Goal: Download file/media

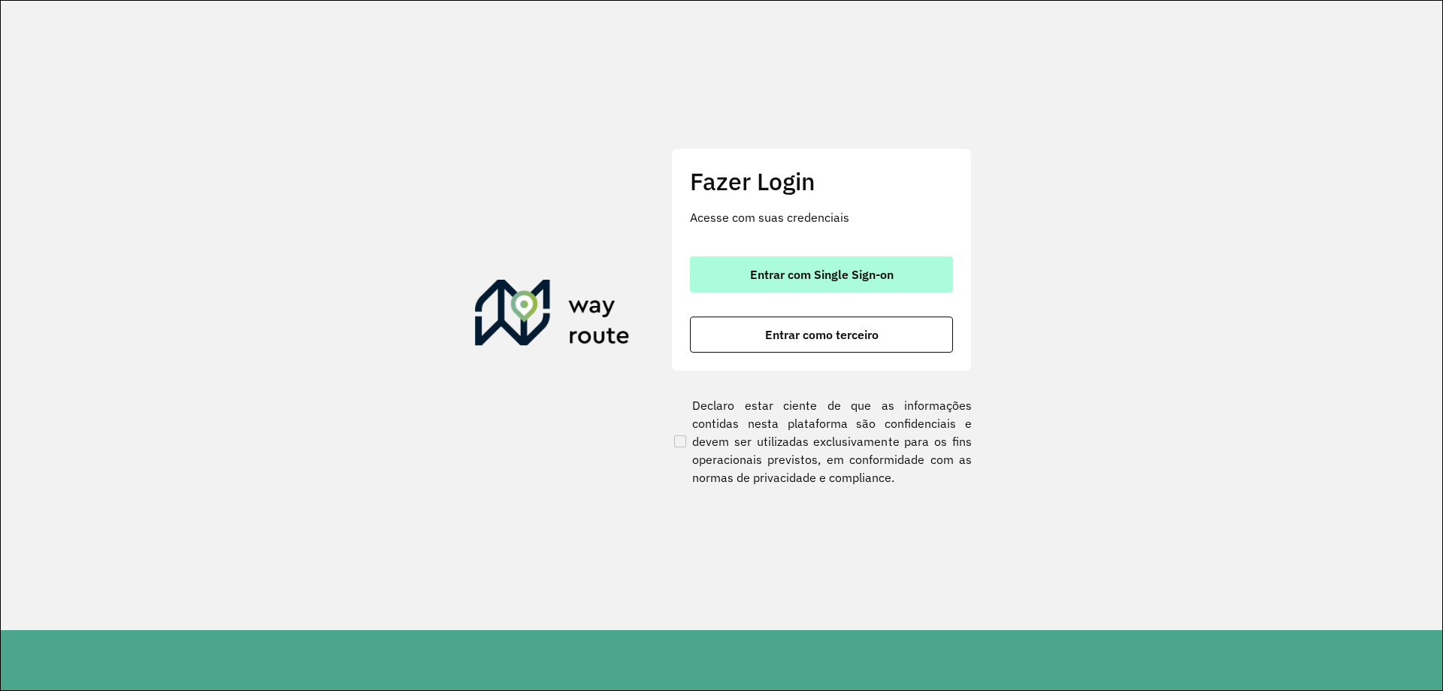
click at [768, 266] on button "Entrar com Single Sign-on" at bounding box center [821, 274] width 263 height 36
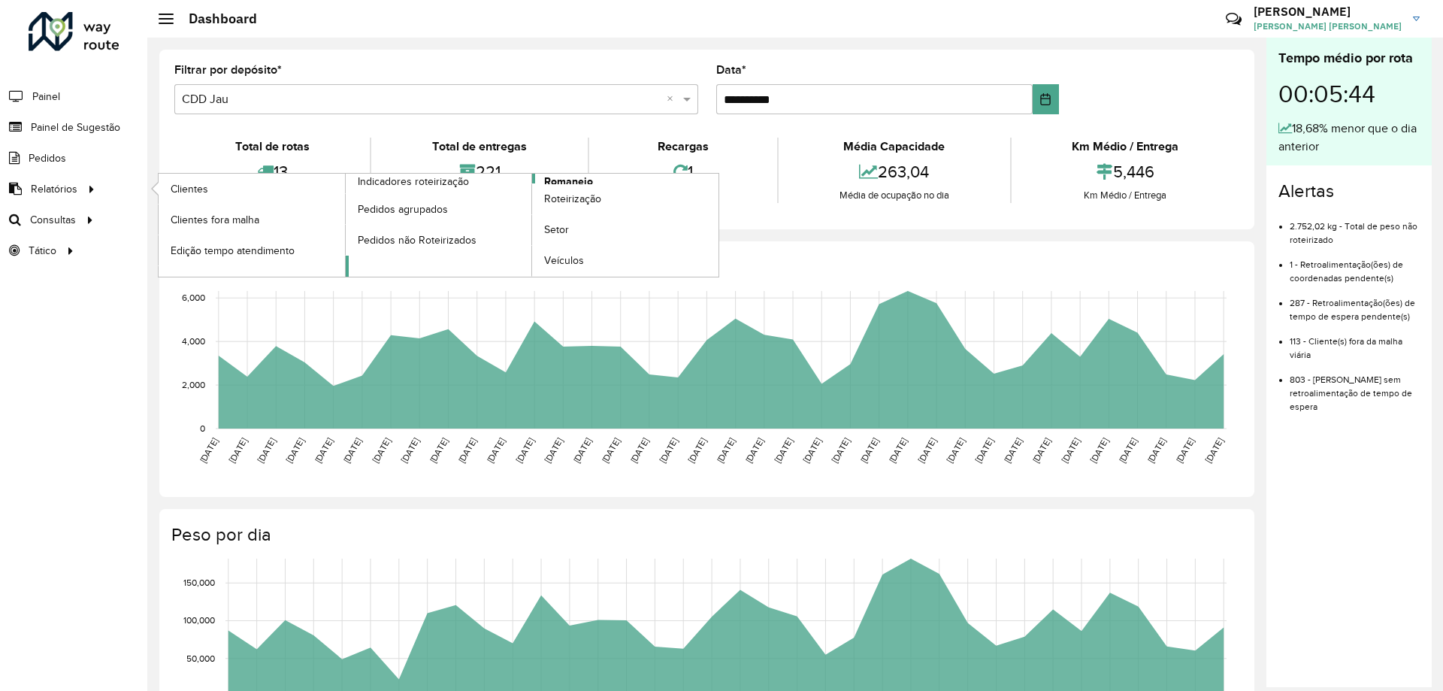
click at [568, 177] on span "Romaneio" at bounding box center [568, 182] width 49 height 16
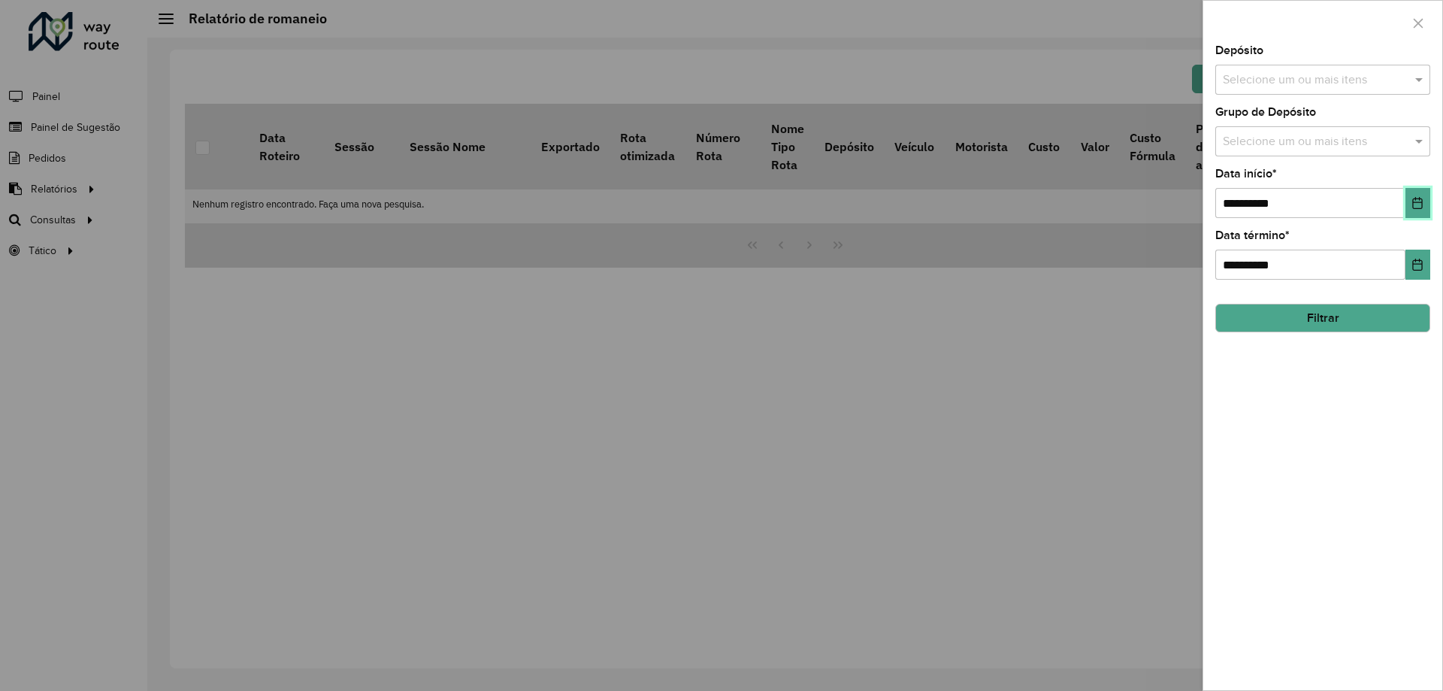
click at [1411, 202] on icon "Choose Date" at bounding box center [1417, 203] width 12 height 12
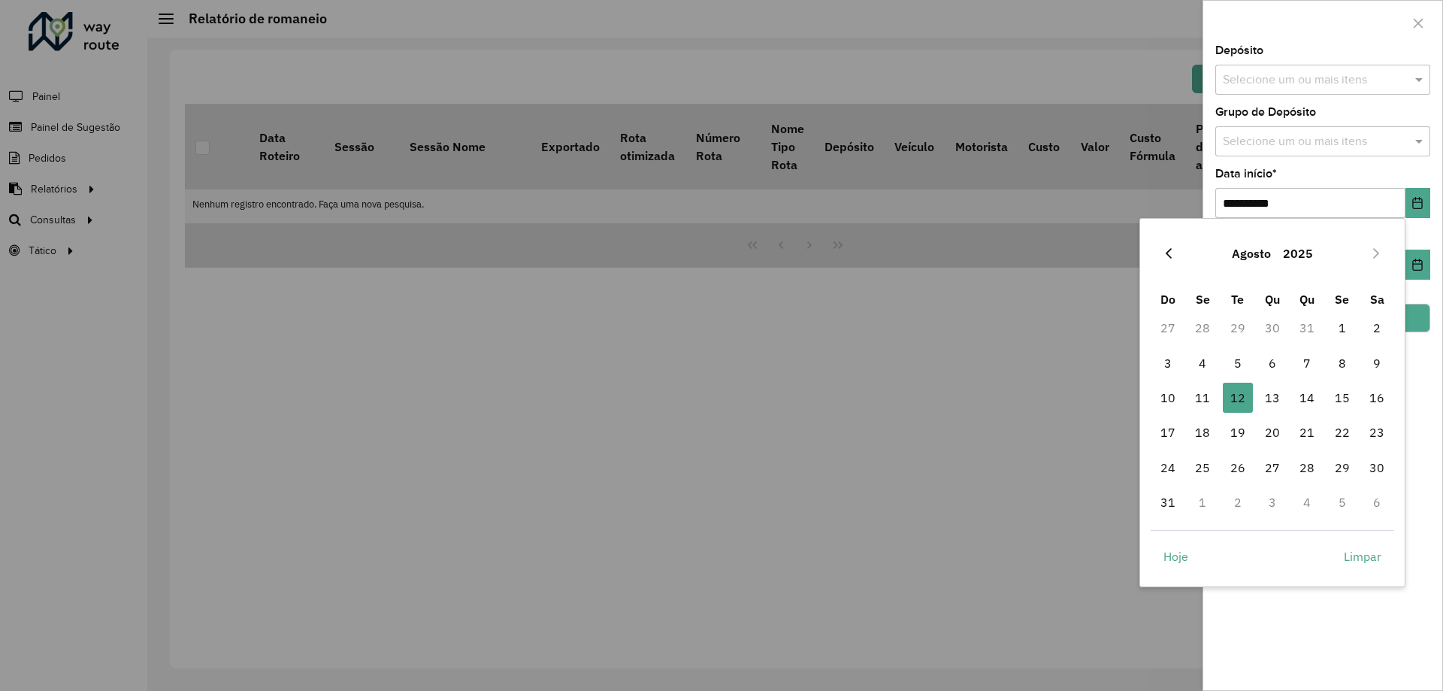
click at [1173, 251] on icon "Previous Month" at bounding box center [1168, 253] width 12 height 12
click at [1244, 476] on span "29" at bounding box center [1238, 467] width 30 height 30
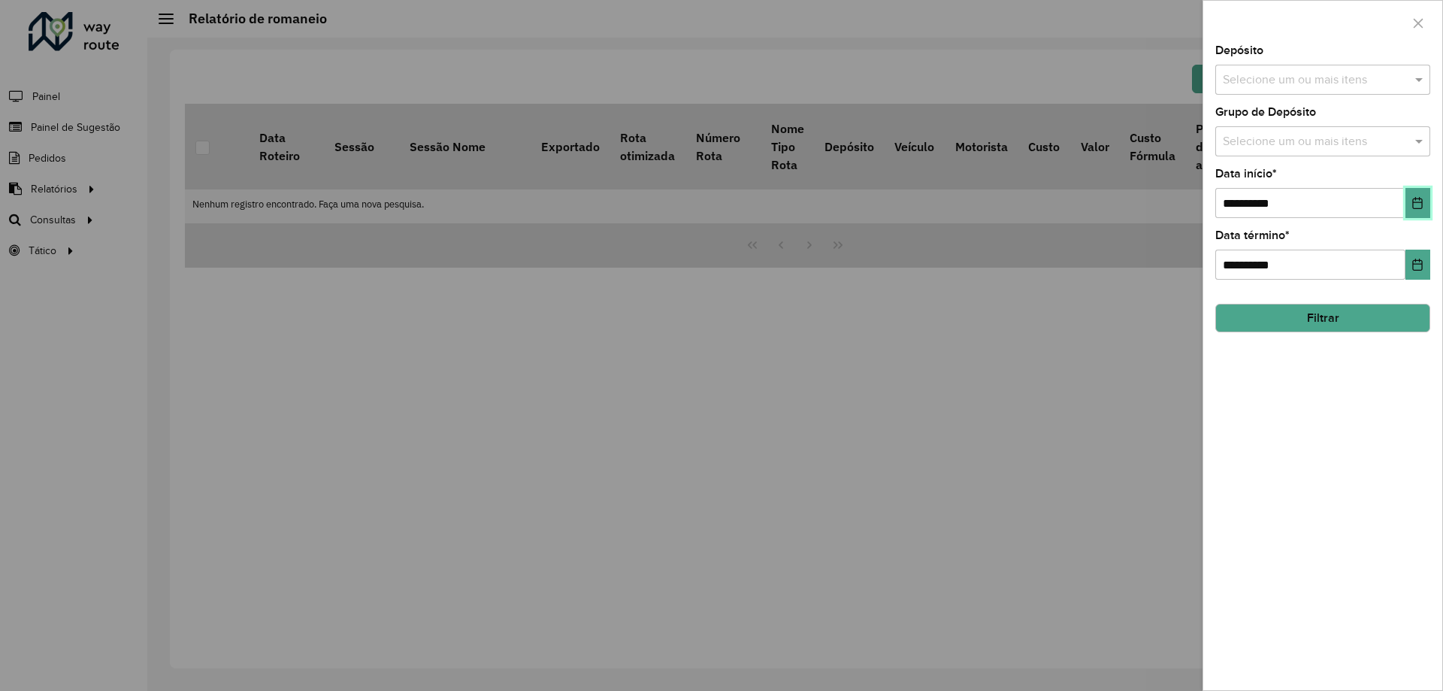
click at [1413, 212] on button "Choose Date" at bounding box center [1417, 203] width 25 height 30
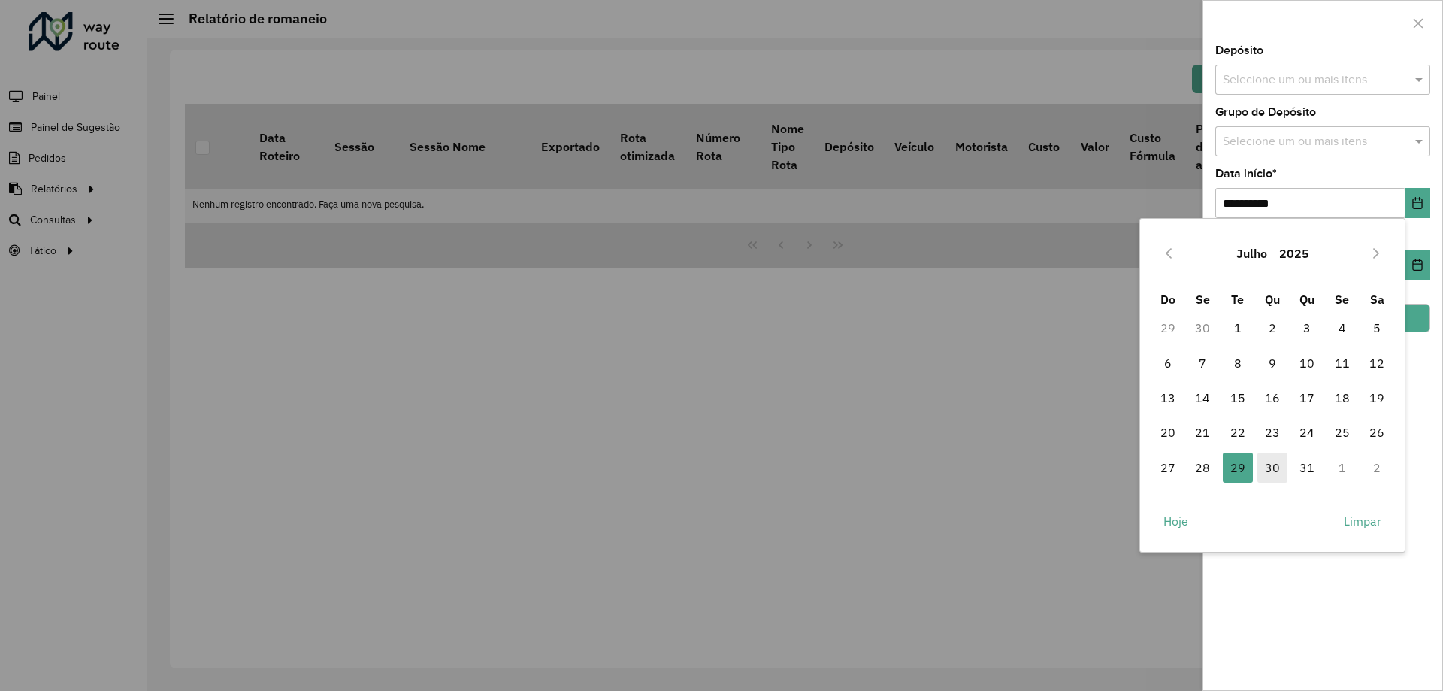
click at [1279, 464] on span "30" at bounding box center [1272, 467] width 30 height 30
type input "**********"
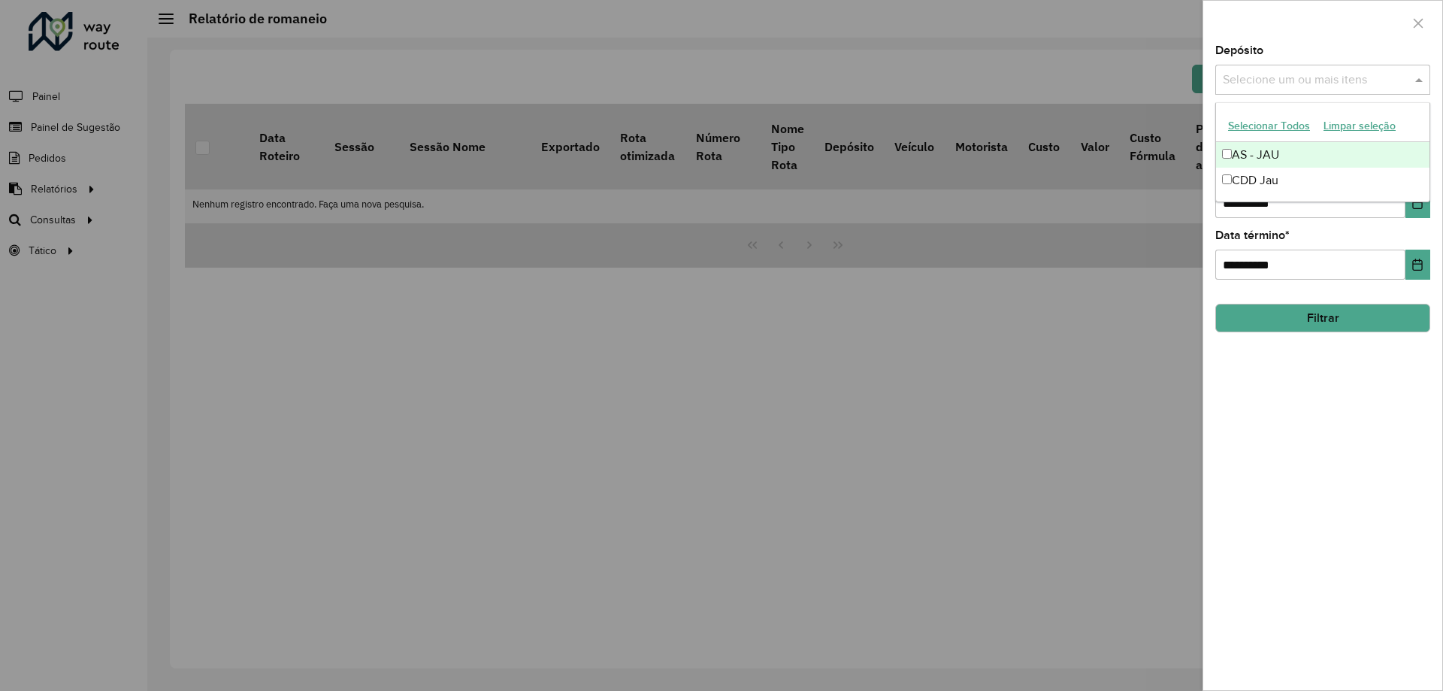
click at [1330, 86] on input "text" at bounding box center [1315, 80] width 192 height 18
click at [1285, 183] on div "CDD Jau" at bounding box center [1322, 181] width 213 height 26
click at [1308, 308] on button "Filtrar" at bounding box center [1322, 318] width 215 height 29
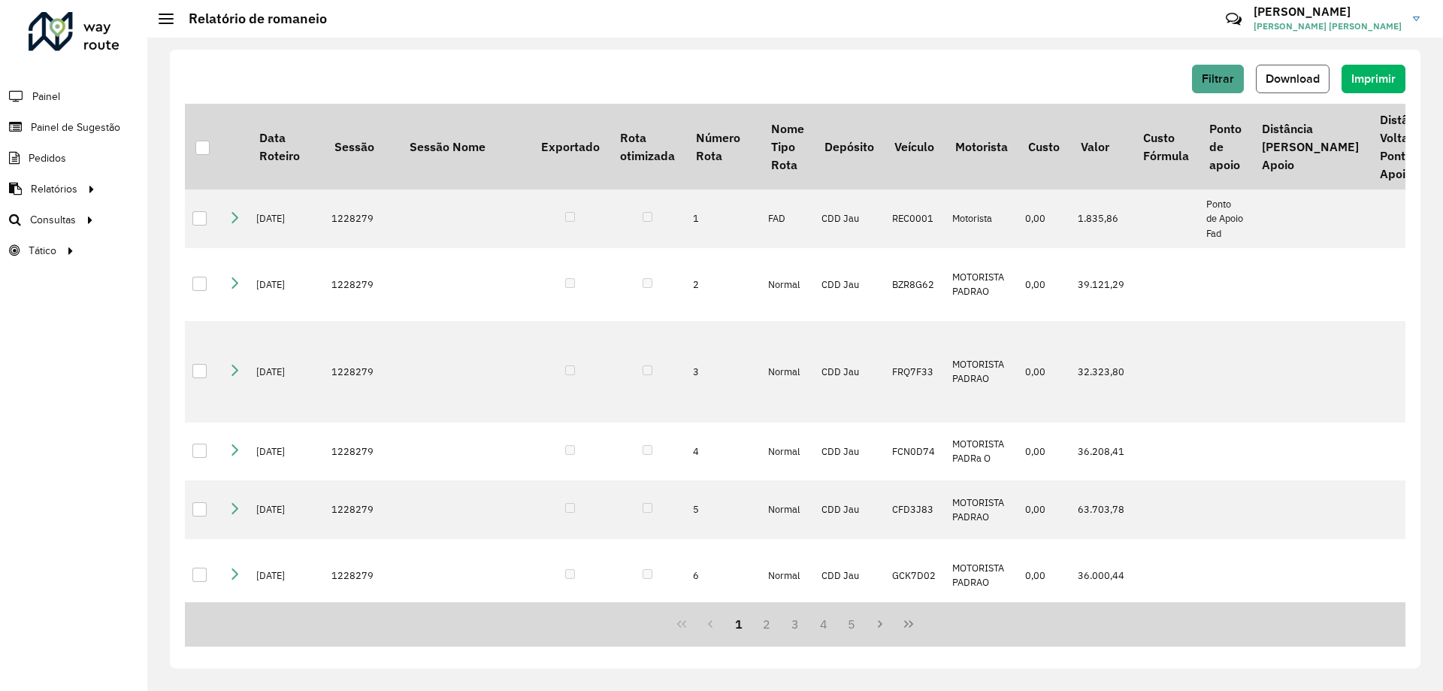
click at [1313, 68] on button "Download" at bounding box center [1293, 79] width 74 height 29
